Goal: Task Accomplishment & Management: Complete application form

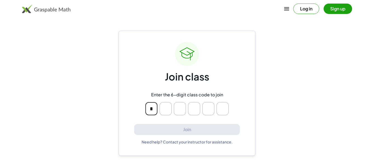
type input "*"
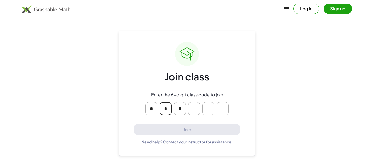
type input "*"
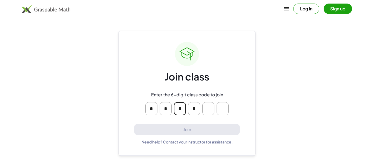
type input "*"
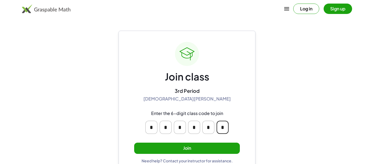
type input "*"
click at [203, 149] on button "Join" at bounding box center [187, 148] width 106 height 11
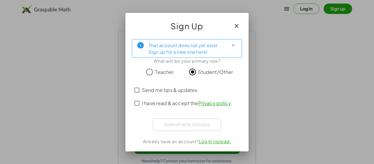
click at [175, 102] on span "I have read & accept the Privacy policy ." at bounding box center [187, 102] width 90 height 7
